Goal: Information Seeking & Learning: Check status

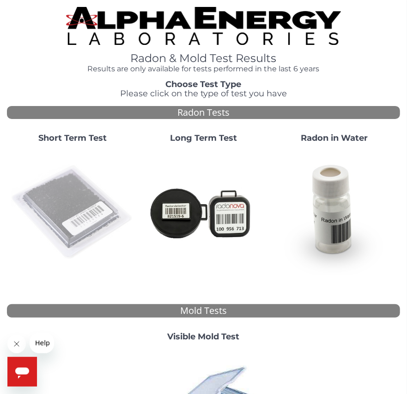
click at [86, 207] on img at bounding box center [73, 212] width 124 height 124
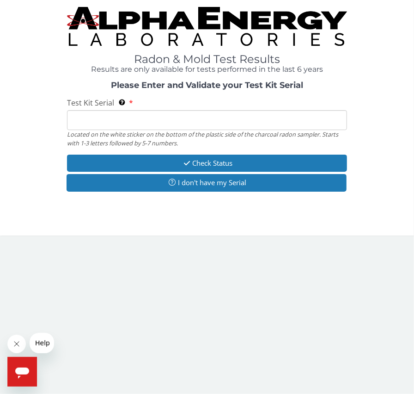
click at [99, 118] on input "Test Kit Serial Located on the white sticker on the bottom of the plastic side …" at bounding box center [207, 120] width 280 height 20
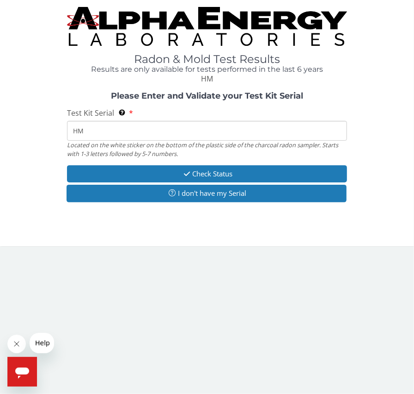
type input "HM207059"
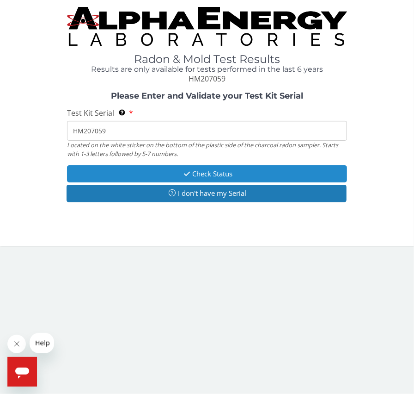
click at [204, 175] on button "Check Status" at bounding box center [207, 173] width 280 height 17
